Goal: Find specific page/section: Find specific page/section

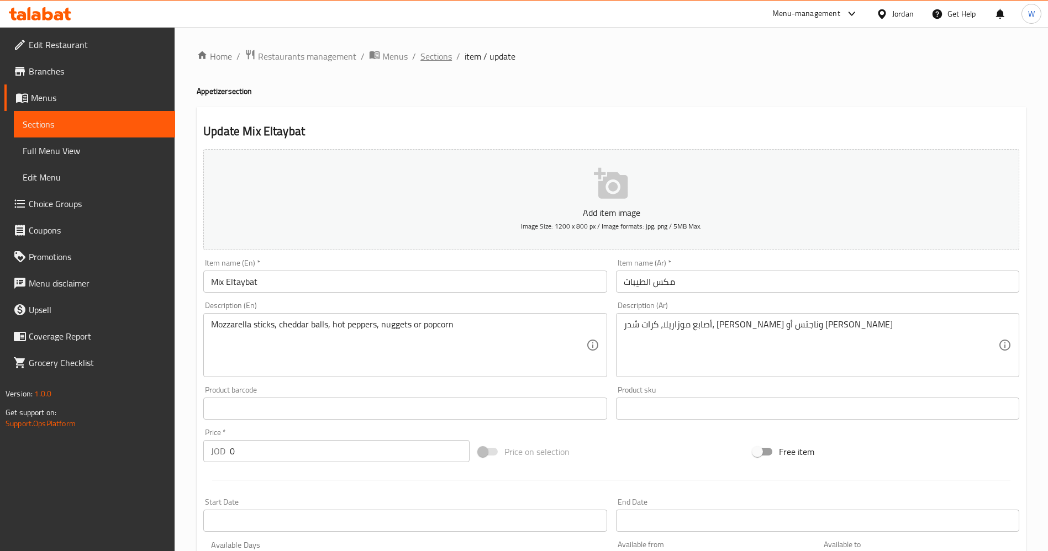
click at [435, 54] on span "Sections" at bounding box center [435, 56] width 31 height 13
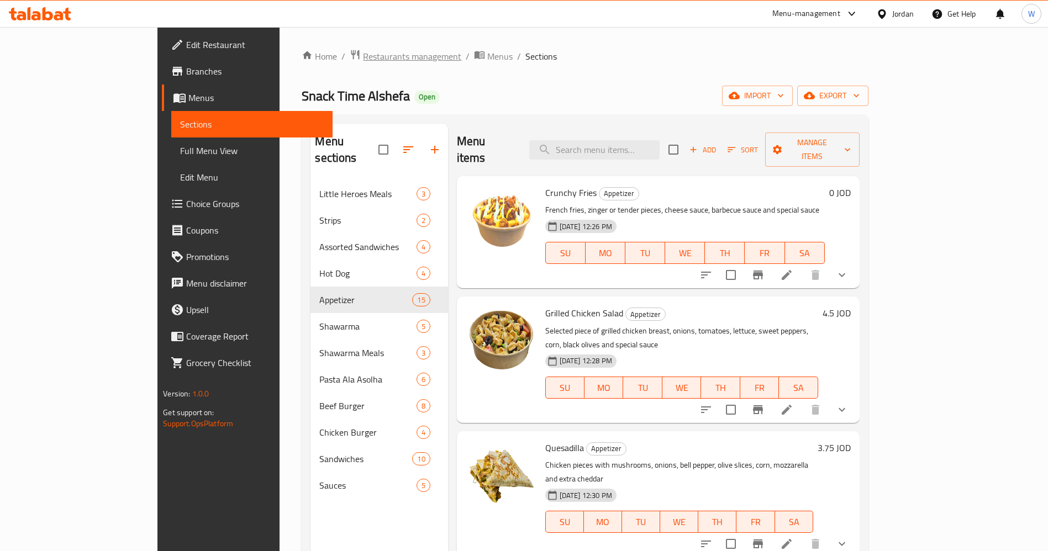
click at [363, 62] on span "Restaurants management" at bounding box center [412, 56] width 98 height 13
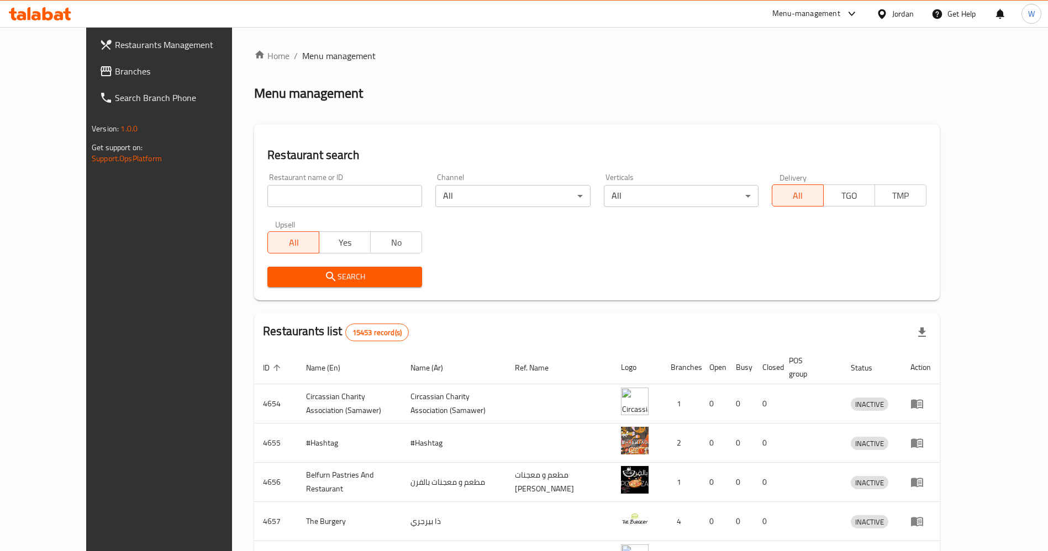
click at [293, 205] on div "Restaurant name or ID Restaurant name or ID" at bounding box center [345, 190] width 168 height 47
click at [288, 200] on input "search" at bounding box center [344, 196] width 155 height 22
type input "الراعي"
click button "Search" at bounding box center [344, 277] width 155 height 20
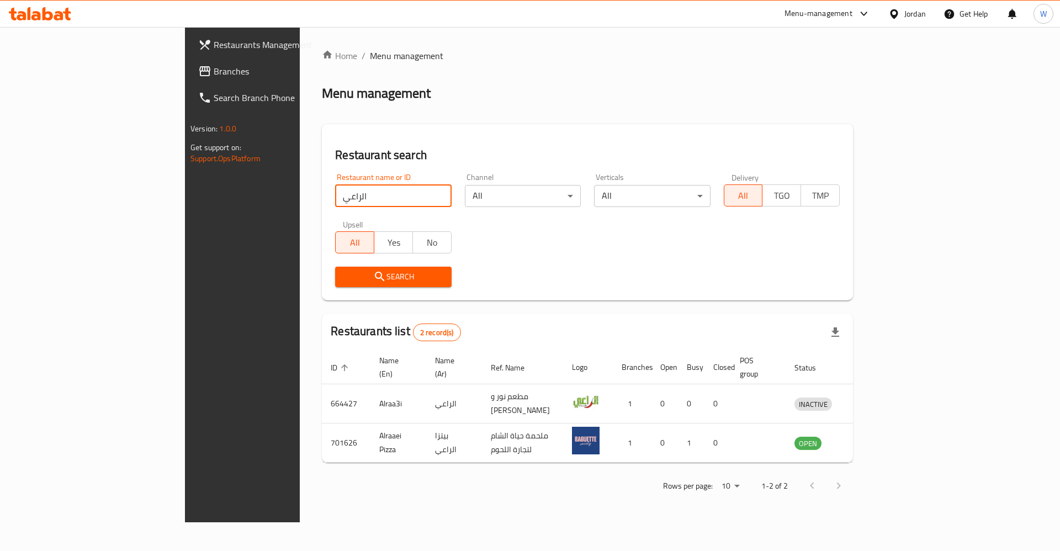
click at [594, 509] on div "Home / Menu management Menu management Restaurant search Restaurant name or ID …" at bounding box center [587, 274] width 575 height 495
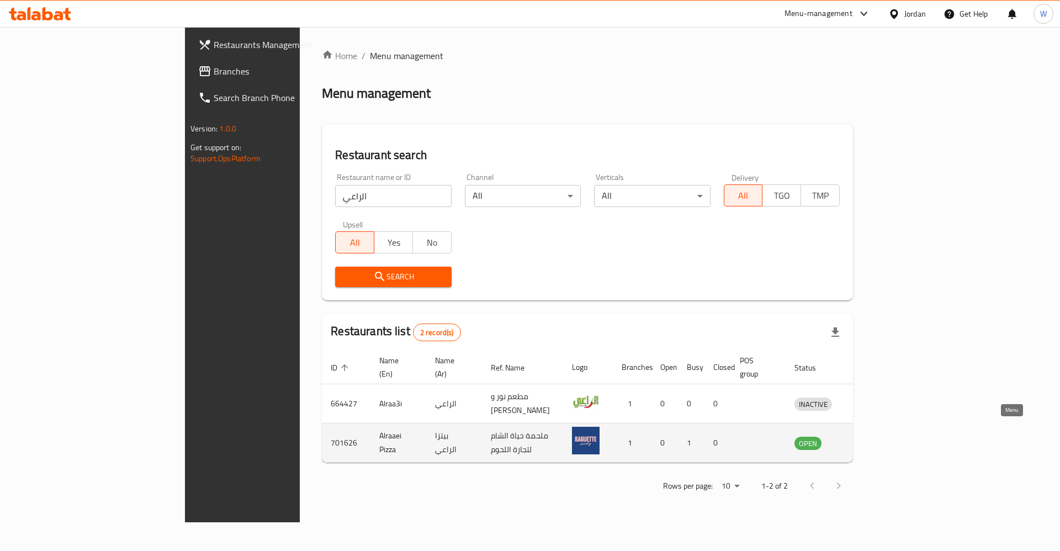
click at [875, 436] on link "enhanced table" at bounding box center [864, 442] width 20 height 13
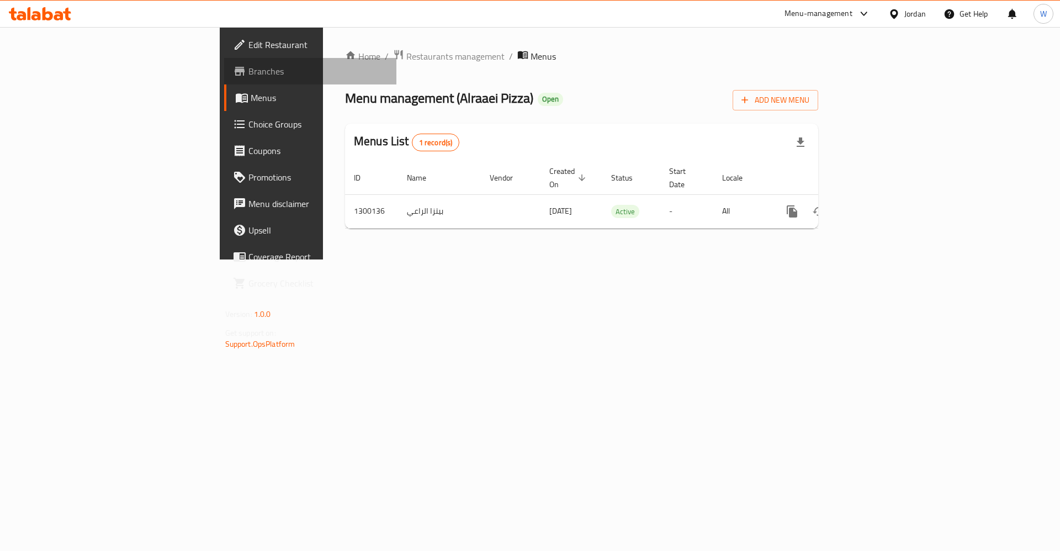
click at [249, 68] on span "Branches" at bounding box center [319, 71] width 140 height 13
